Goal: Task Accomplishment & Management: Manage account settings

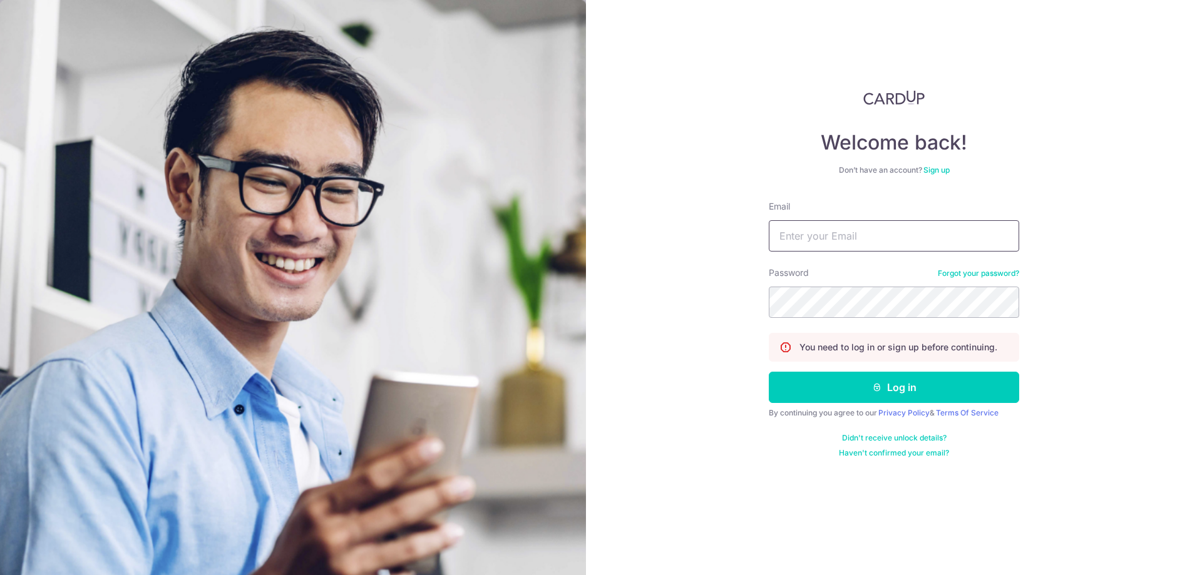
click at [841, 232] on input "Email" at bounding box center [894, 235] width 250 height 31
type input "[EMAIL_ADDRESS][DOMAIN_NAME]"
click at [769, 372] on button "Log in" at bounding box center [894, 387] width 250 height 31
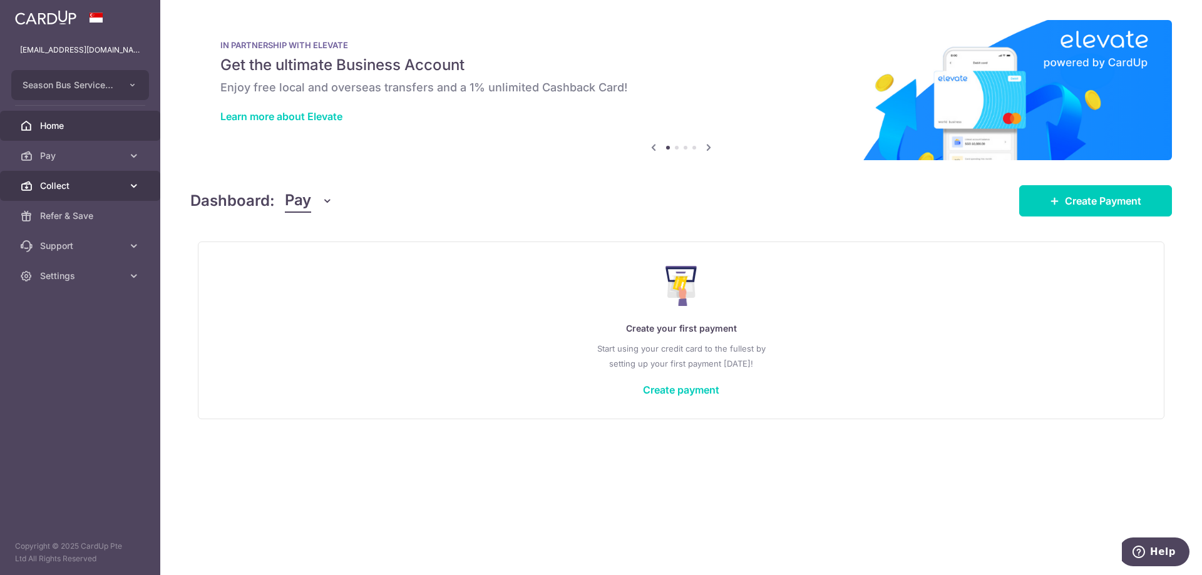
click at [81, 185] on span "Collect" at bounding box center [81, 186] width 83 height 13
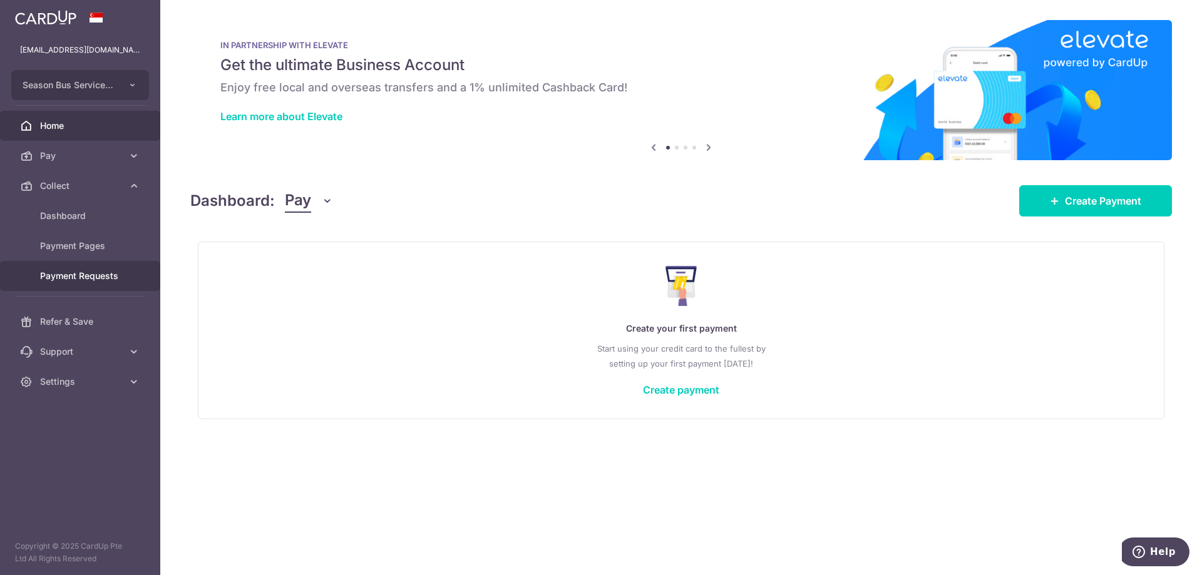
click at [105, 269] on link "Payment Requests" at bounding box center [80, 276] width 160 height 30
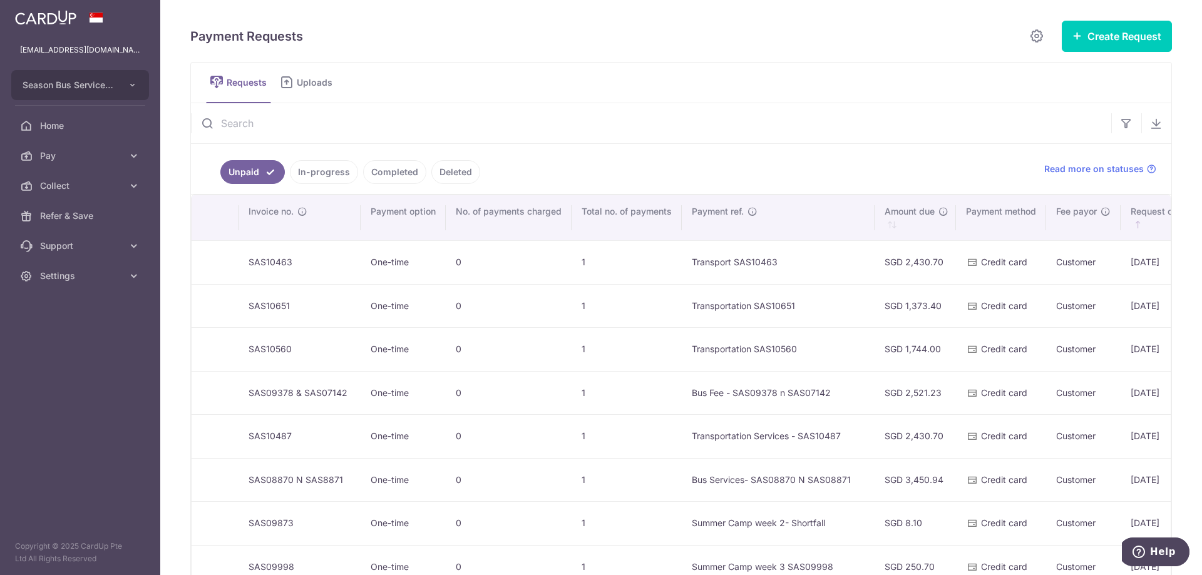
click at [329, 174] on link "In-progress" at bounding box center [324, 172] width 68 height 24
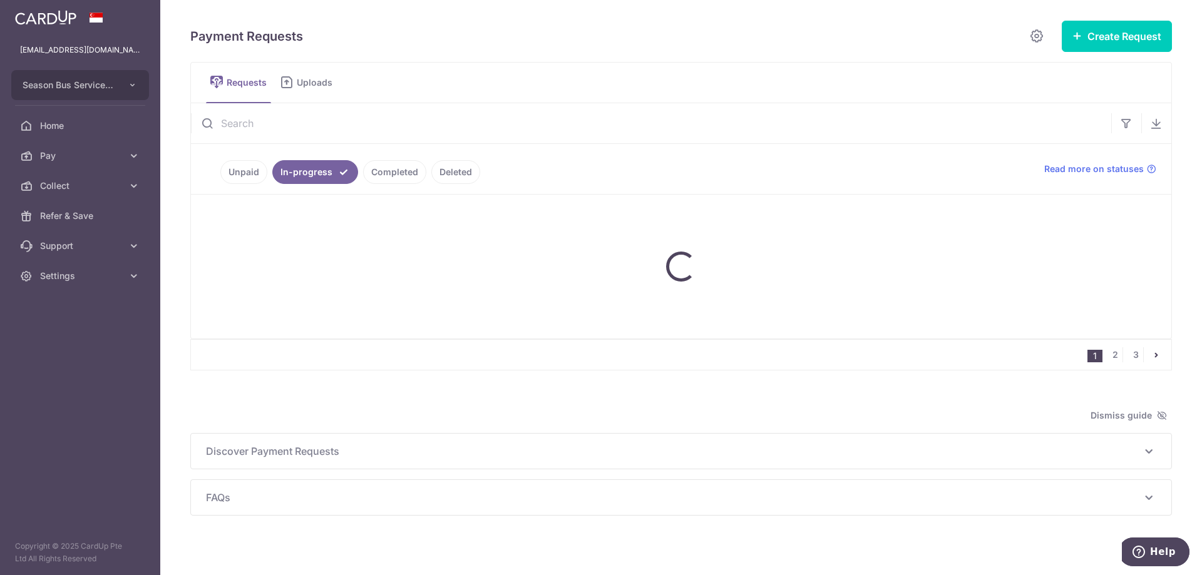
click at [393, 175] on link "Completed" at bounding box center [394, 172] width 63 height 24
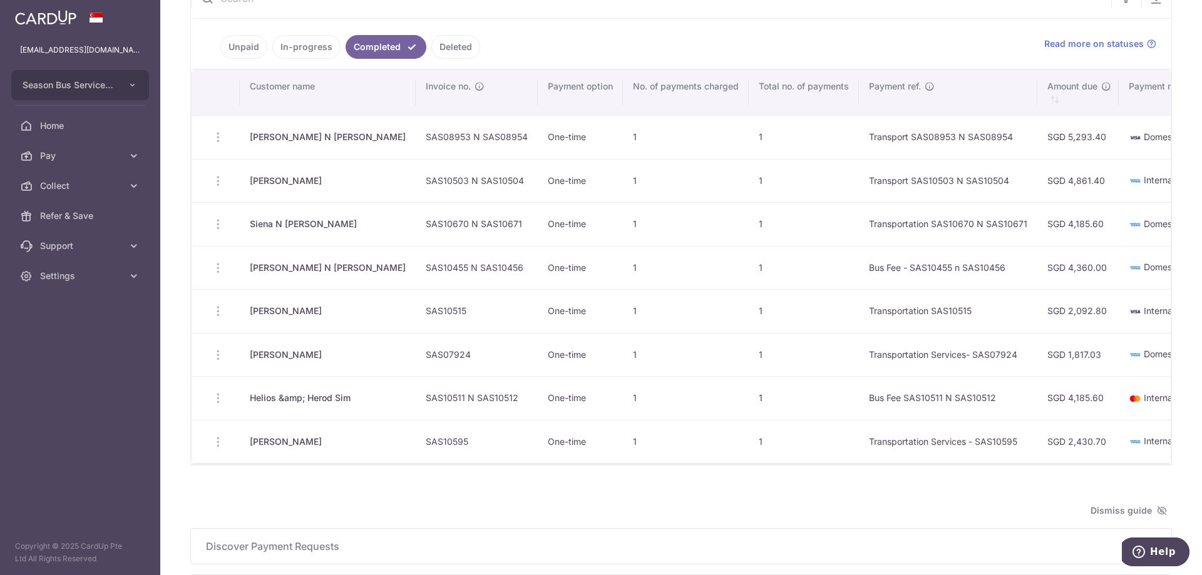
scroll to position [0, 546]
